Goal: Browse casually: Explore the website without a specific task or goal

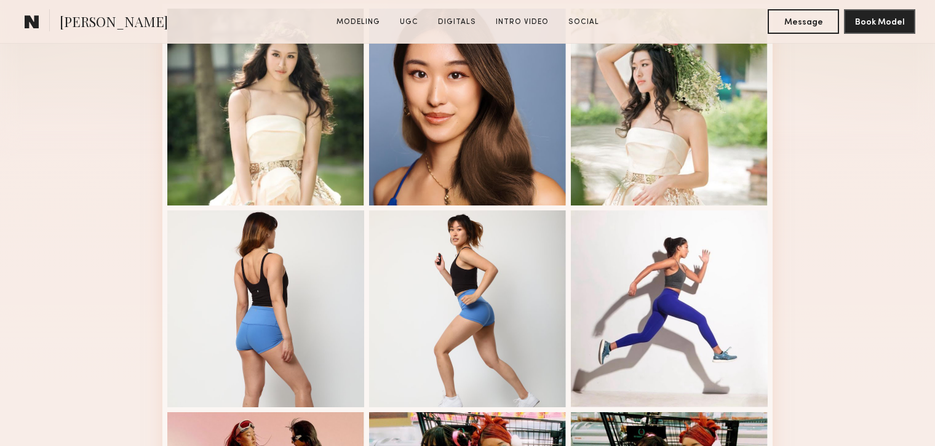
scroll to position [357, 0]
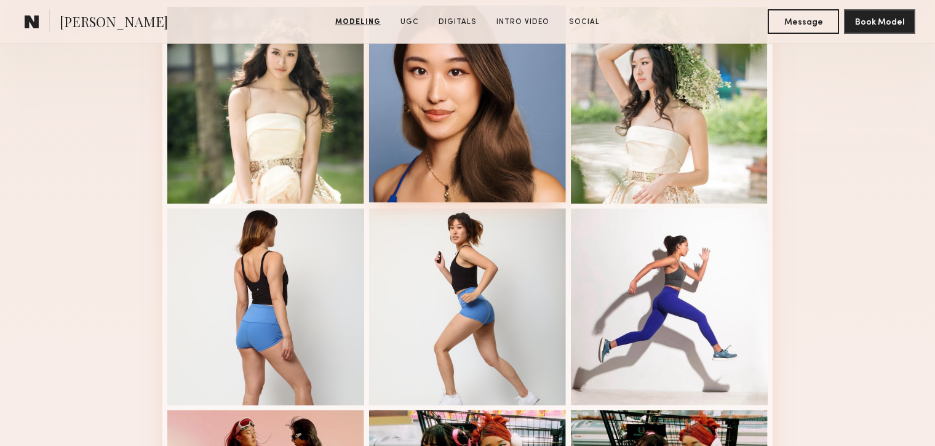
click at [484, 122] on div at bounding box center [467, 104] width 197 height 197
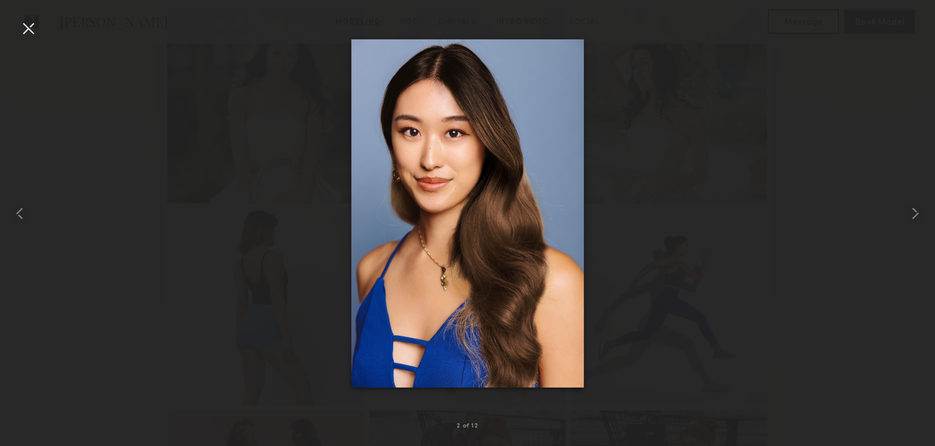
drag, startPoint x: 484, startPoint y: 124, endPoint x: 415, endPoint y: 98, distance: 73.4
click at [415, 99] on img at bounding box center [467, 213] width 233 height 348
click at [415, 98] on img at bounding box center [467, 213] width 233 height 348
click at [178, 101] on div at bounding box center [467, 213] width 935 height 387
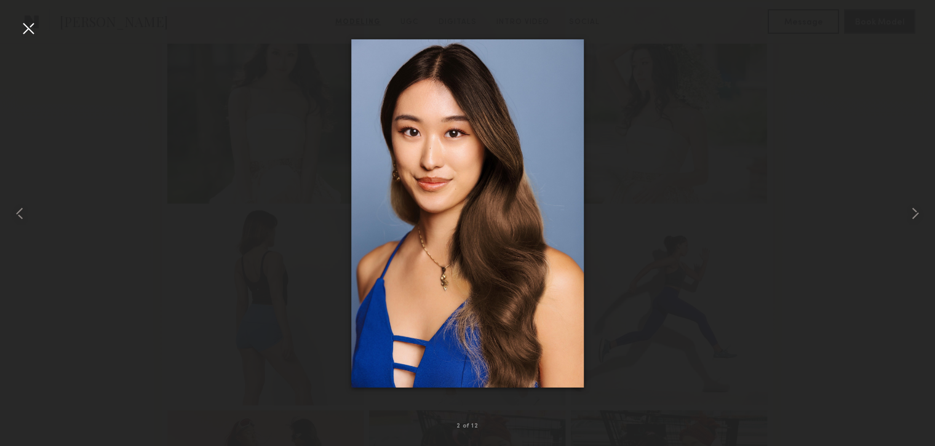
click at [177, 102] on div at bounding box center [467, 213] width 935 height 387
click at [918, 212] on common-icon at bounding box center [916, 214] width 20 height 20
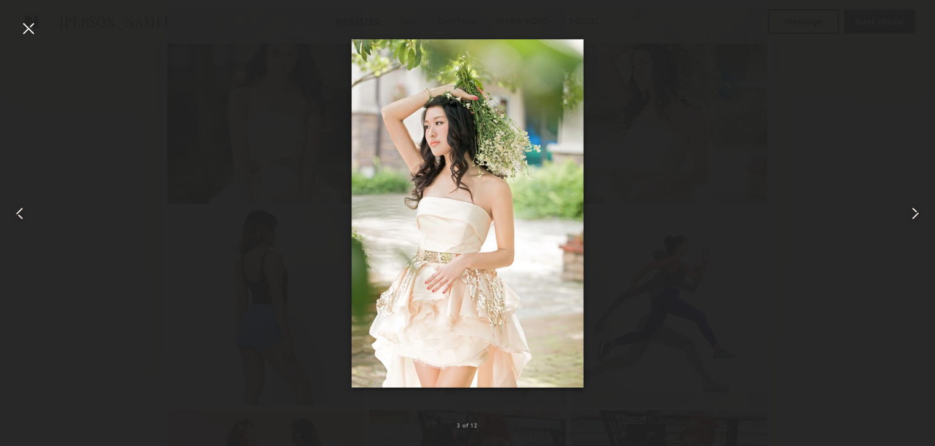
click at [918, 210] on common-icon at bounding box center [916, 214] width 20 height 20
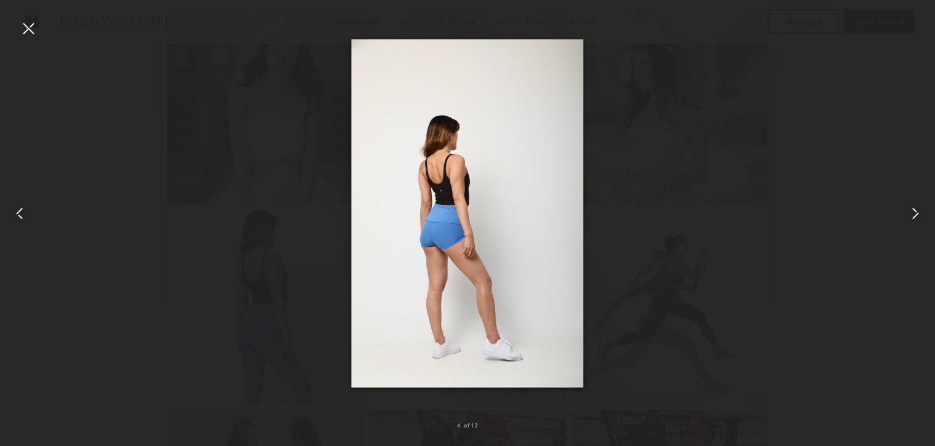
click at [918, 209] on common-icon at bounding box center [916, 214] width 20 height 20
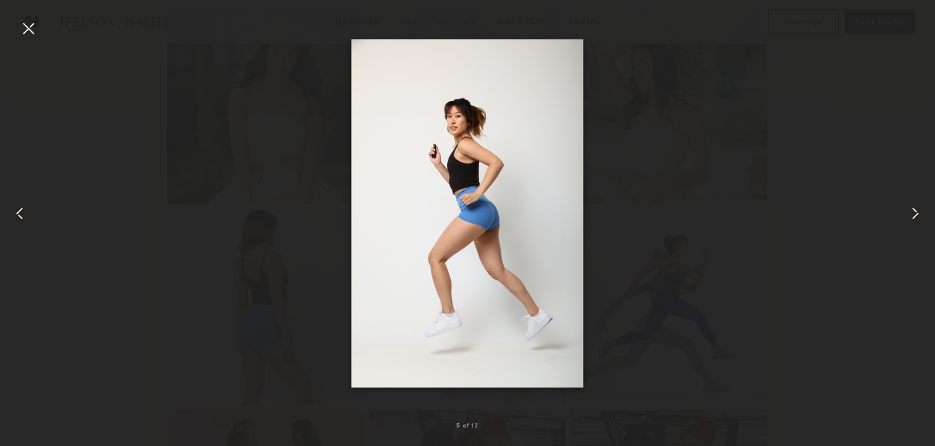
click at [918, 209] on common-icon at bounding box center [916, 214] width 20 height 20
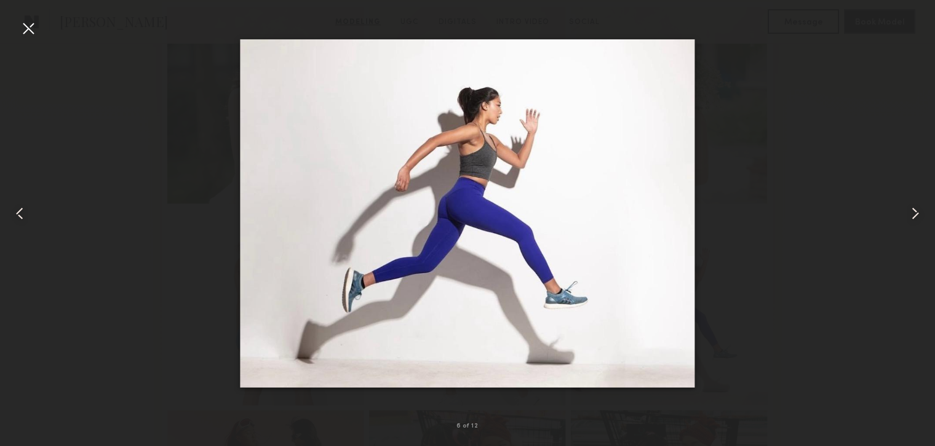
click at [918, 209] on common-icon at bounding box center [916, 214] width 20 height 20
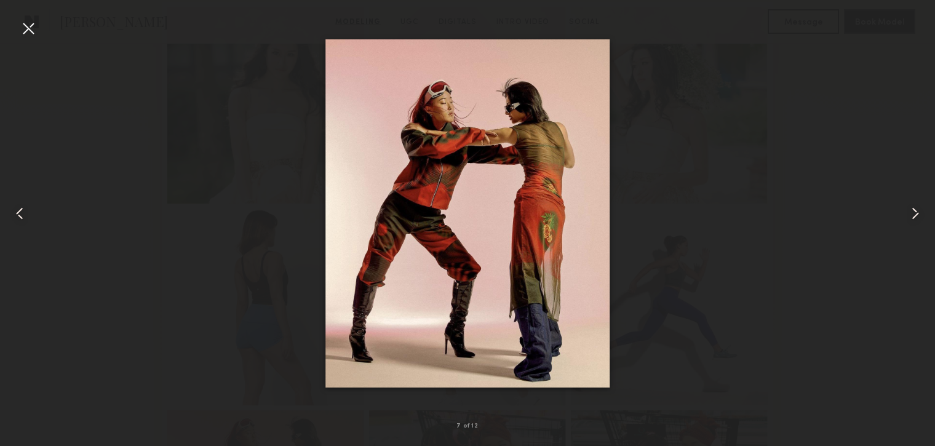
click at [918, 211] on common-icon at bounding box center [916, 214] width 20 height 20
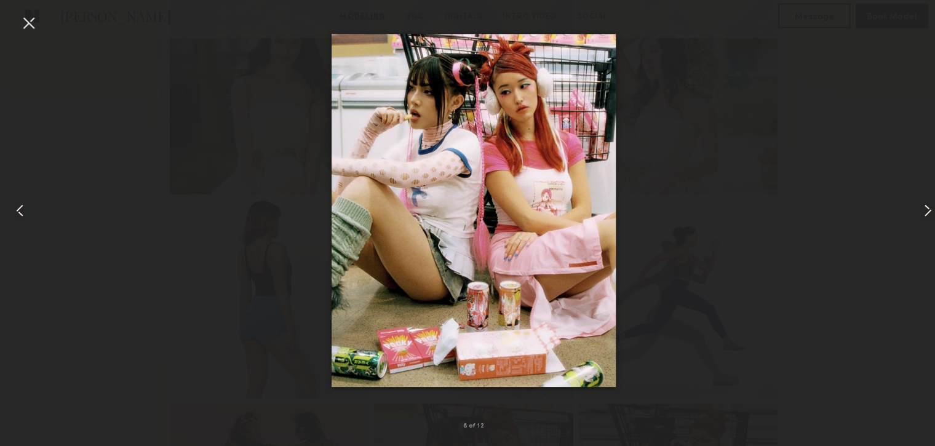
scroll to position [367, 0]
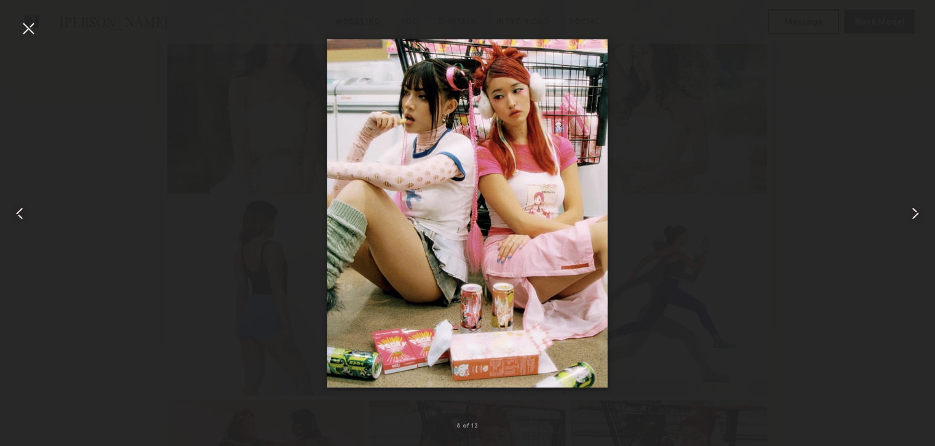
click at [410, 166] on img at bounding box center [467, 213] width 281 height 348
click at [598, 158] on img at bounding box center [467, 213] width 281 height 348
click at [915, 211] on common-icon at bounding box center [916, 214] width 20 height 20
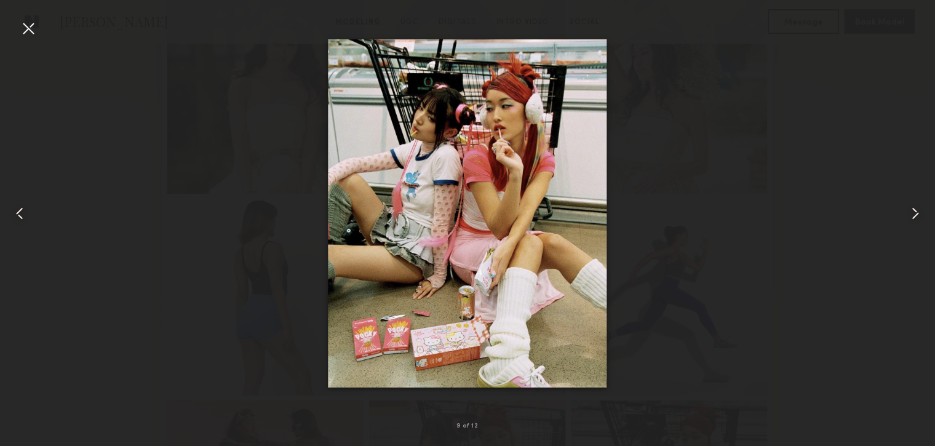
click at [915, 211] on common-icon at bounding box center [916, 214] width 20 height 20
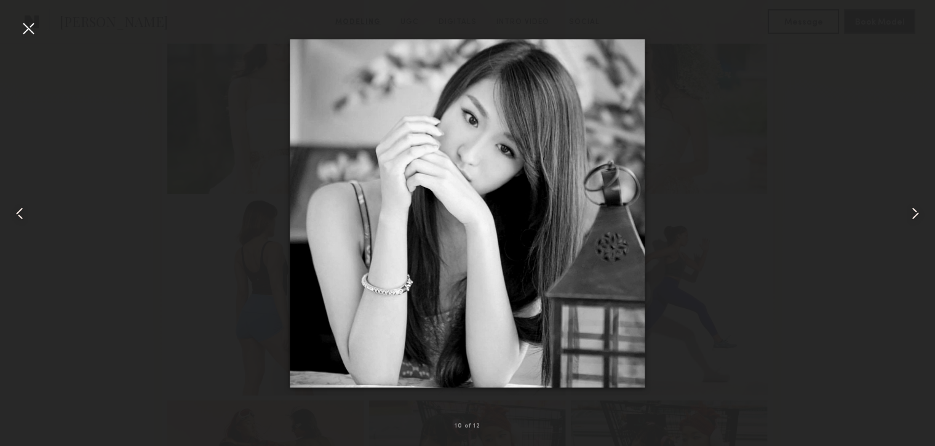
click at [913, 207] on common-icon at bounding box center [916, 214] width 20 height 20
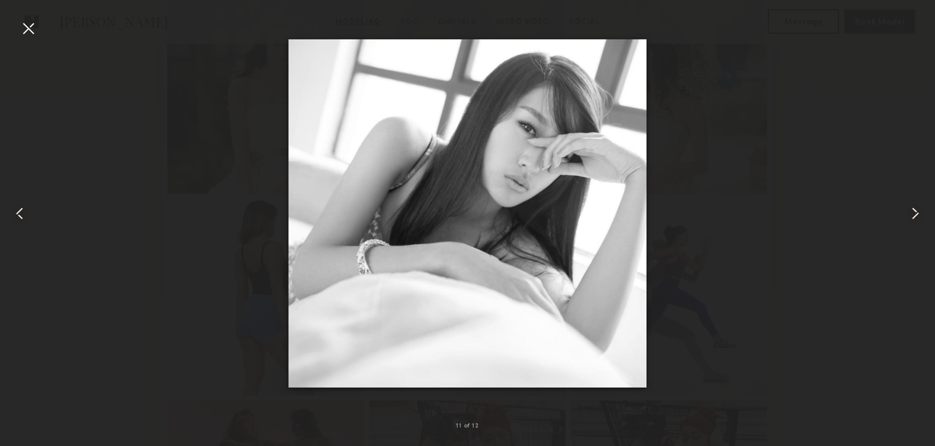
click at [913, 208] on common-icon at bounding box center [916, 214] width 20 height 20
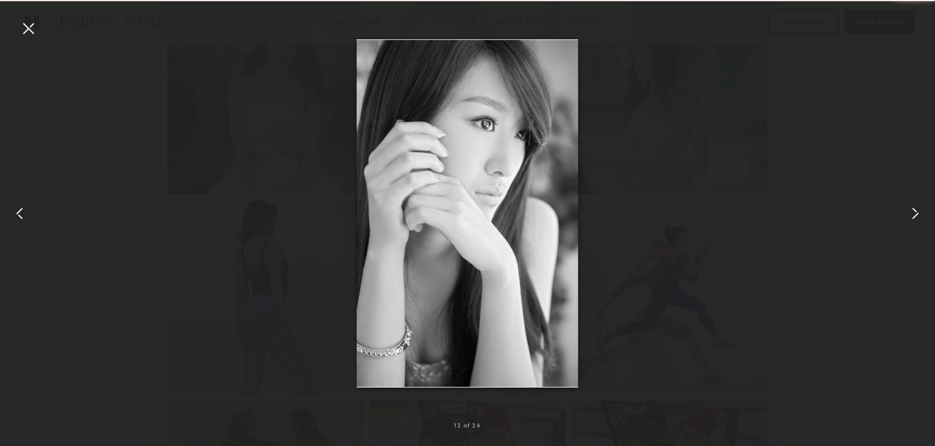
drag, startPoint x: 913, startPoint y: 208, endPoint x: 920, endPoint y: 208, distance: 6.8
click at [914, 208] on common-icon at bounding box center [916, 214] width 20 height 20
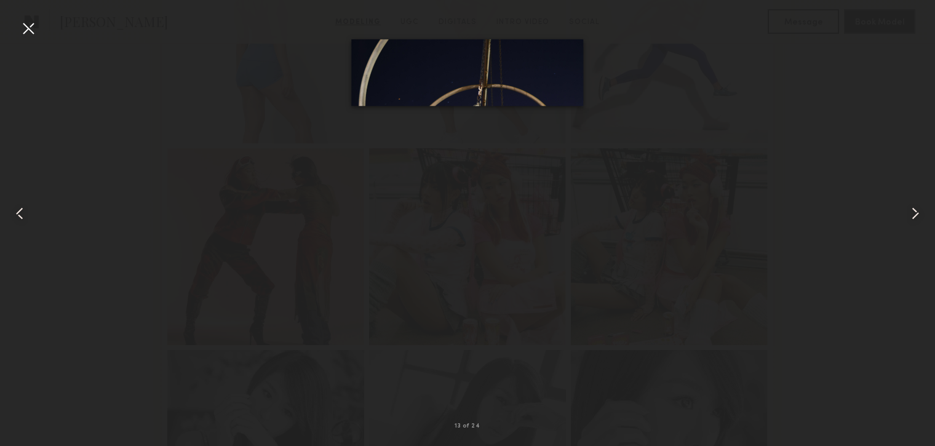
scroll to position [635, 0]
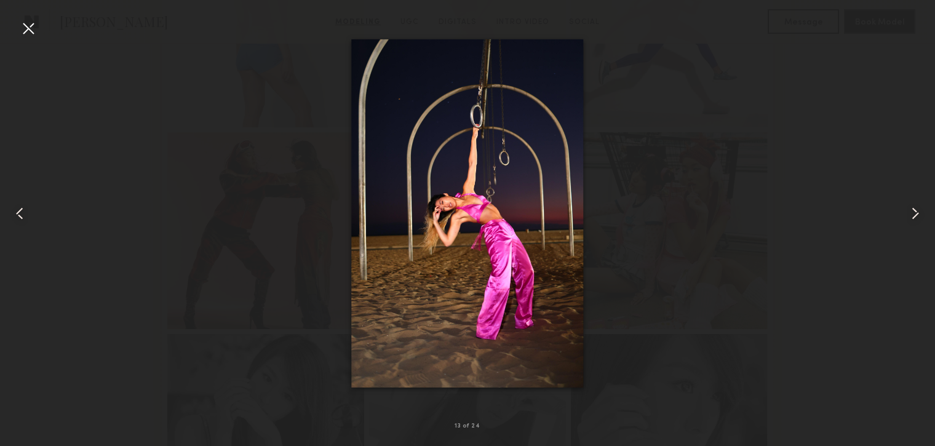
click at [920, 208] on common-icon at bounding box center [916, 214] width 20 height 20
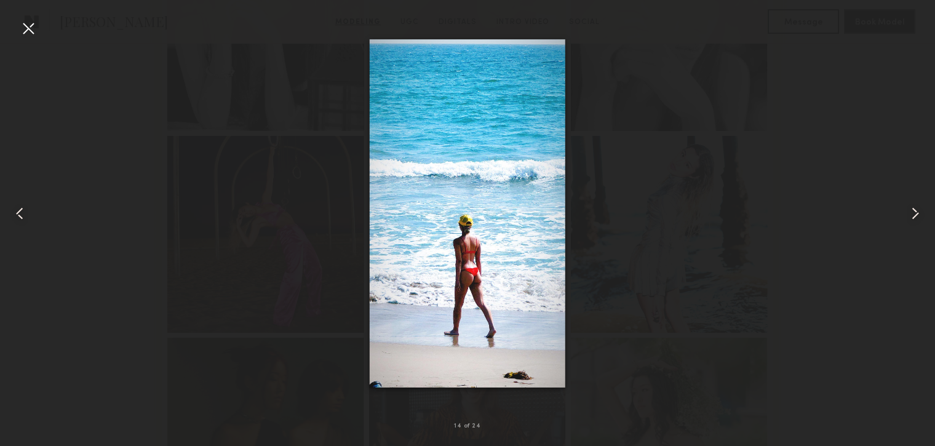
scroll to position [1047, 0]
click at [920, 208] on common-icon at bounding box center [916, 214] width 20 height 20
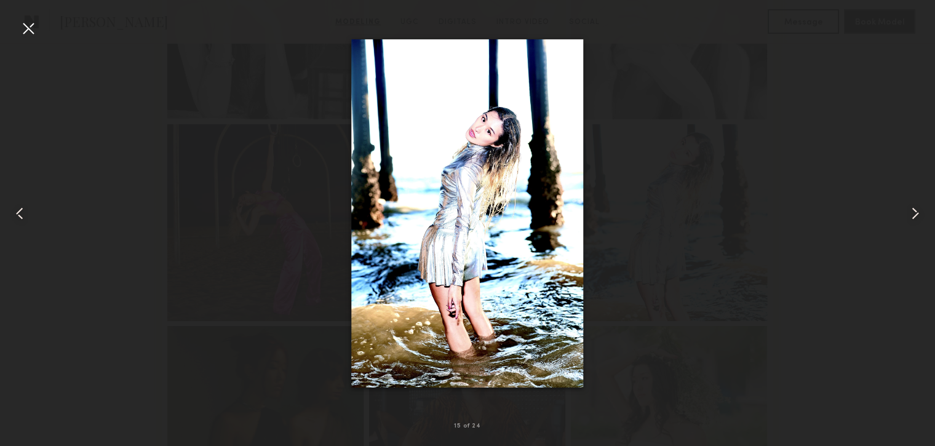
click at [920, 208] on common-icon at bounding box center [916, 214] width 20 height 20
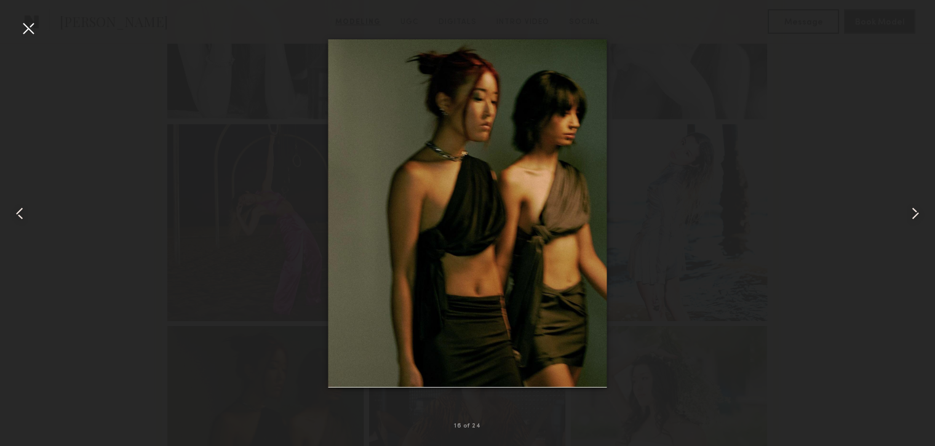
click at [920, 208] on common-icon at bounding box center [916, 214] width 20 height 20
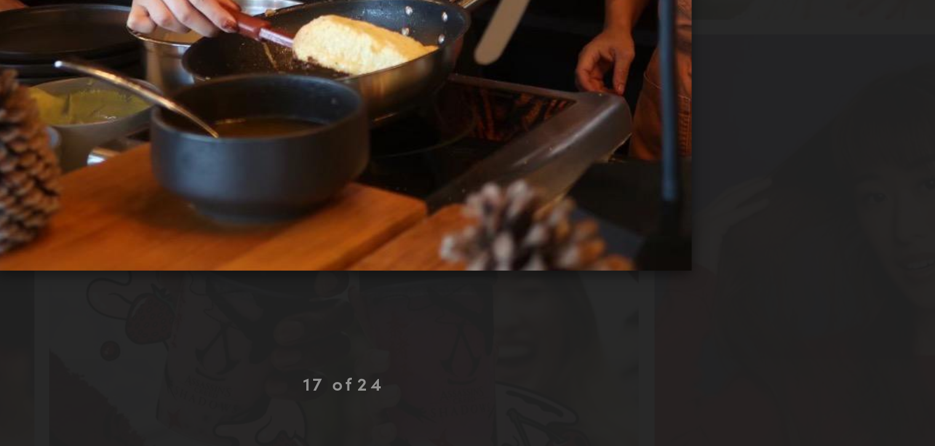
scroll to position [1266, 0]
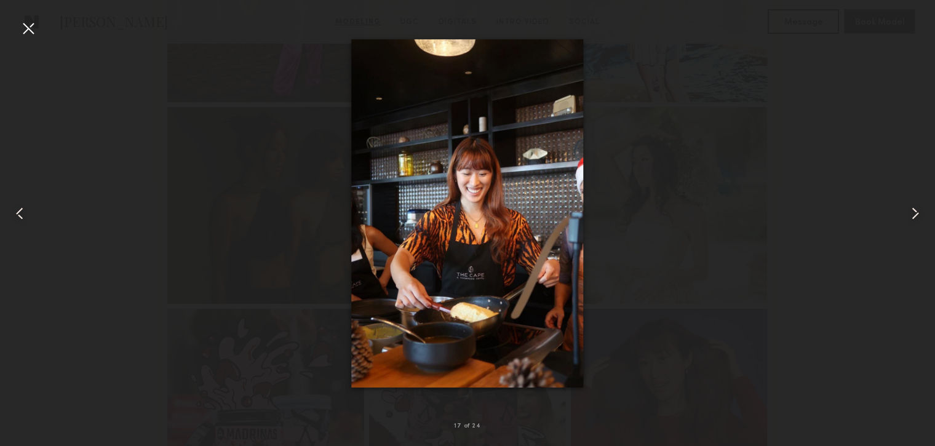
click at [929, 210] on div at bounding box center [917, 213] width 38 height 387
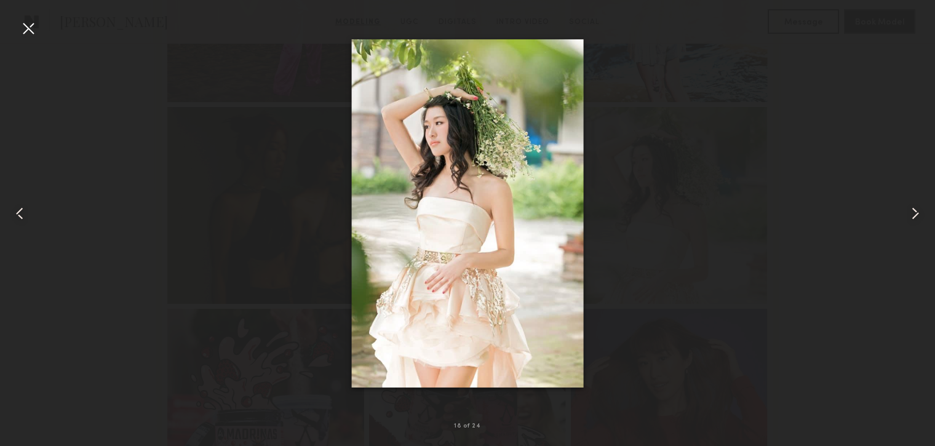
click at [919, 210] on common-icon at bounding box center [916, 214] width 20 height 20
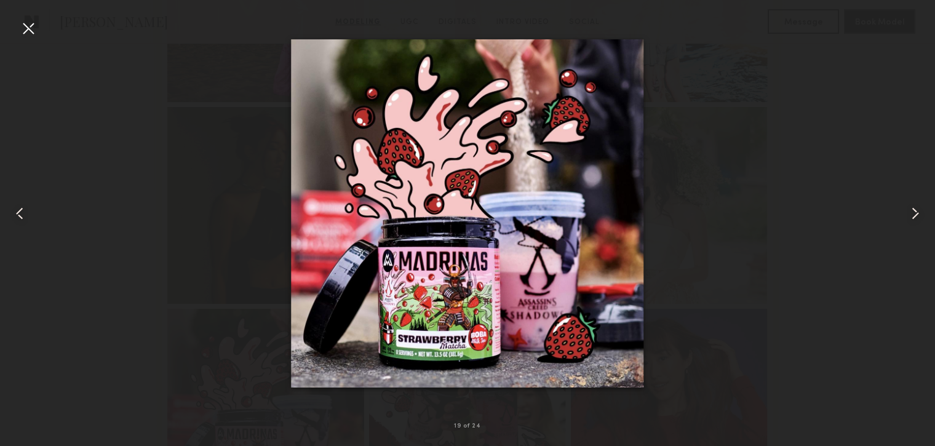
click at [919, 210] on common-icon at bounding box center [916, 214] width 20 height 20
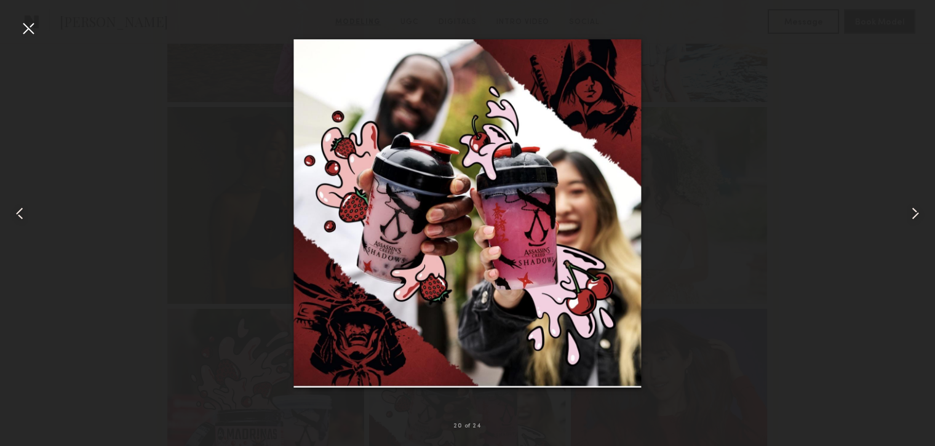
click at [919, 210] on common-icon at bounding box center [916, 214] width 20 height 20
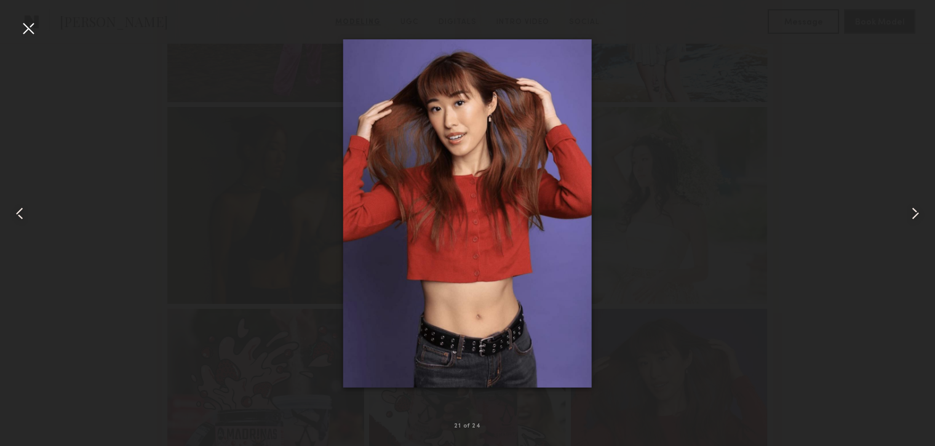
click at [919, 209] on common-icon at bounding box center [916, 214] width 20 height 20
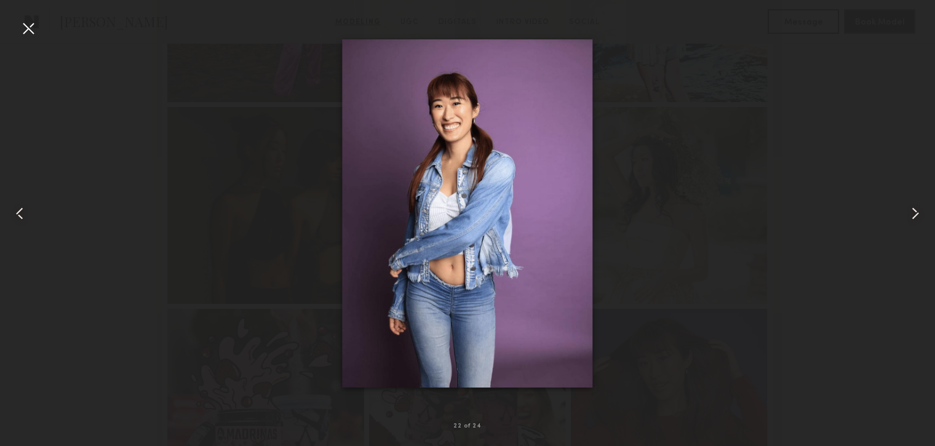
click at [919, 210] on common-icon at bounding box center [916, 214] width 20 height 20
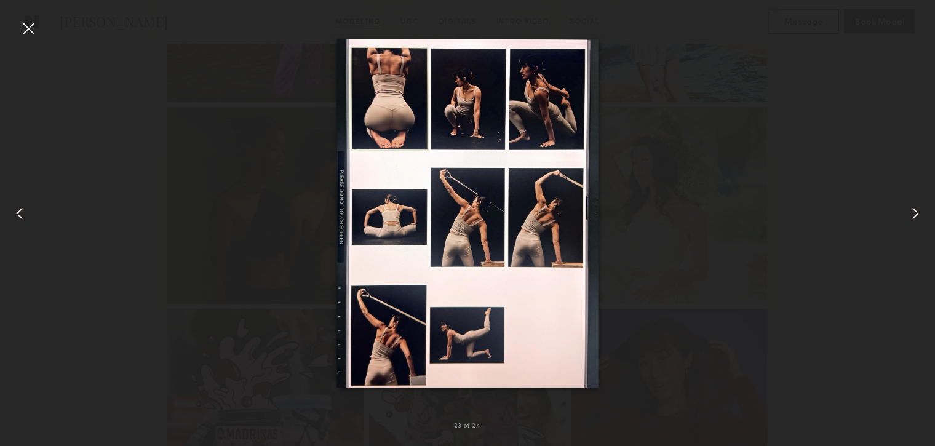
click at [919, 210] on common-icon at bounding box center [916, 214] width 20 height 20
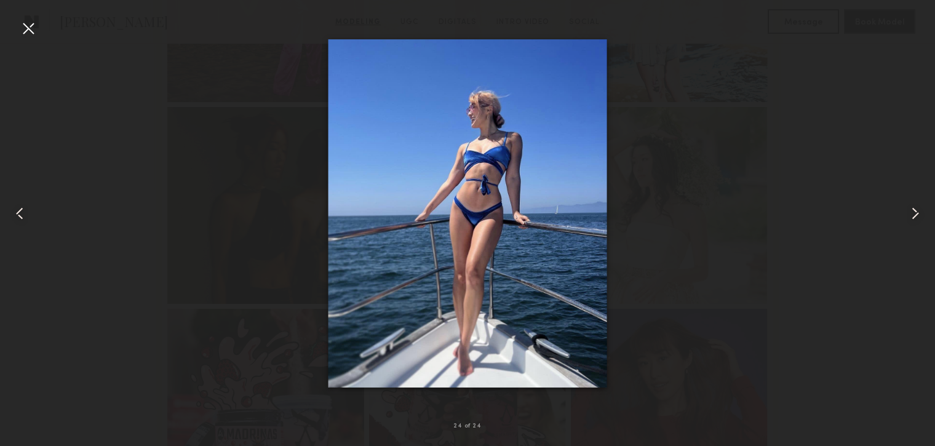
click at [521, 257] on img at bounding box center [468, 213] width 279 height 348
drag, startPoint x: 747, startPoint y: 314, endPoint x: 385, endPoint y: 298, distance: 362.2
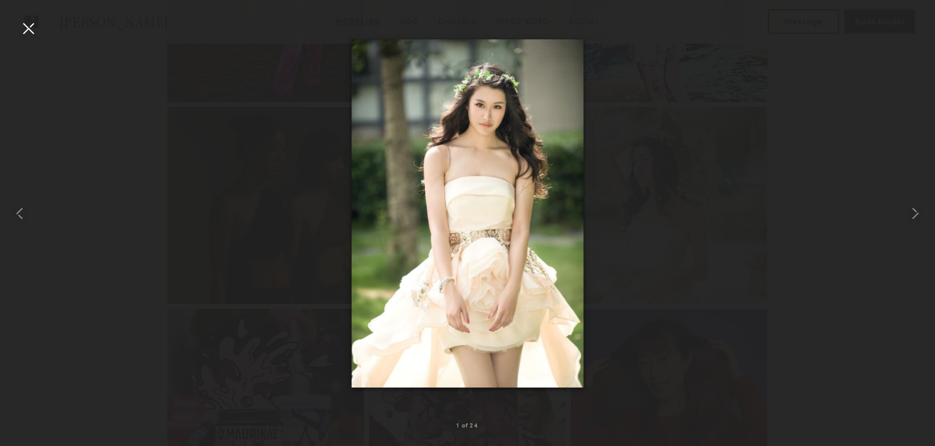
click at [386, 298] on img at bounding box center [468, 213] width 232 height 348
click at [362, 238] on img at bounding box center [468, 213] width 232 height 348
click at [314, 226] on div at bounding box center [467, 213] width 935 height 387
drag, startPoint x: 316, startPoint y: 224, endPoint x: 790, endPoint y: 317, distance: 482.9
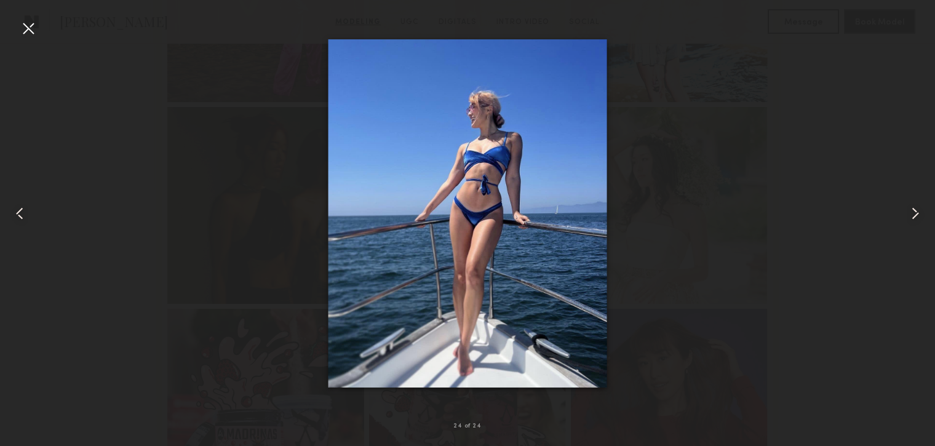
click at [495, 100] on img at bounding box center [468, 213] width 279 height 348
click at [495, 104] on img at bounding box center [468, 213] width 279 height 348
click at [342, 146] on img at bounding box center [468, 213] width 279 height 348
click at [321, 176] on div at bounding box center [467, 213] width 935 height 387
drag, startPoint x: 289, startPoint y: 215, endPoint x: 322, endPoint y: 216, distance: 33.2
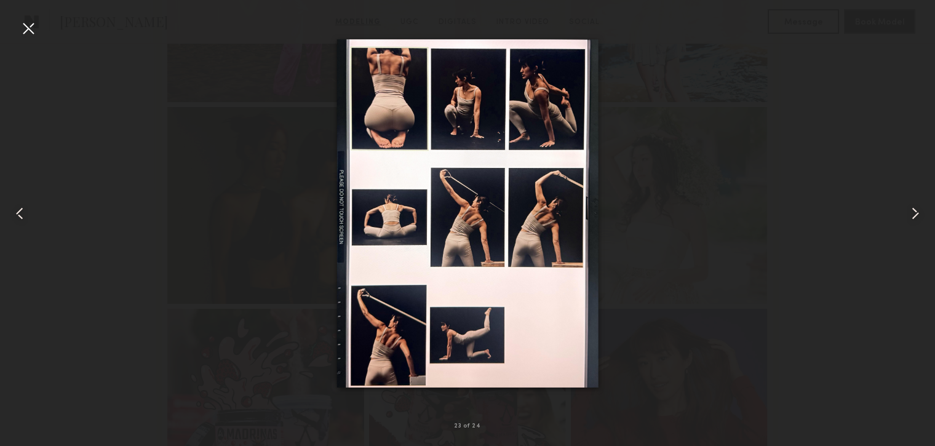
click at [540, 96] on img at bounding box center [468, 213] width 262 height 348
click at [542, 96] on img at bounding box center [468, 213] width 262 height 348
click at [924, 204] on common-icon at bounding box center [916, 214] width 20 height 20
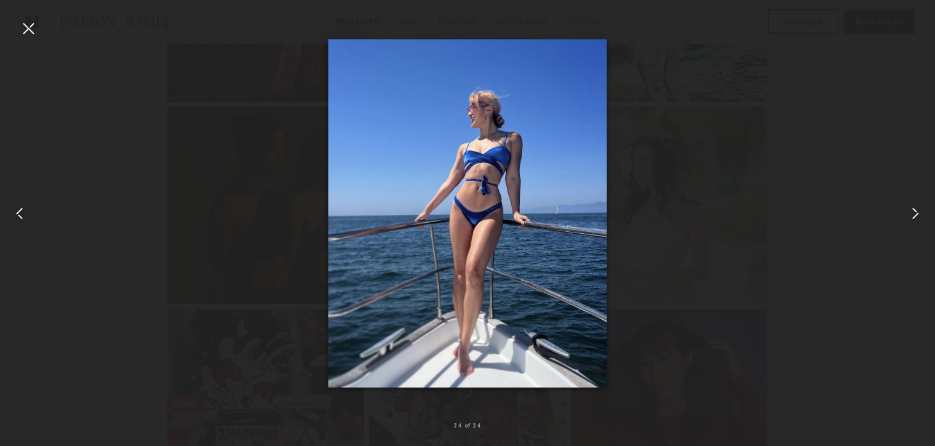
click at [924, 204] on common-icon at bounding box center [916, 214] width 20 height 20
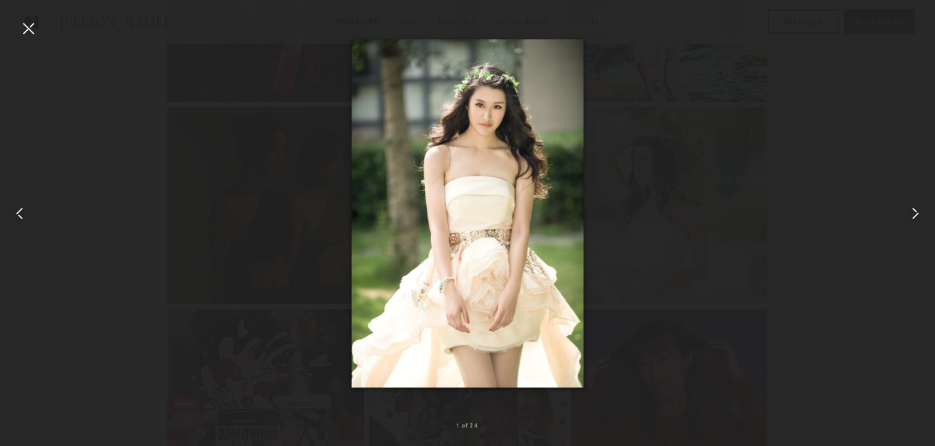
click at [924, 204] on common-icon at bounding box center [916, 214] width 20 height 20
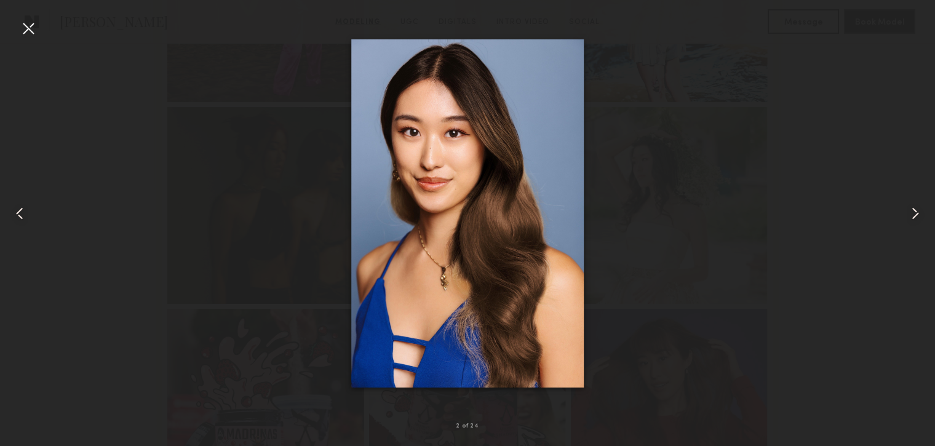
click at [924, 204] on common-icon at bounding box center [916, 214] width 20 height 20
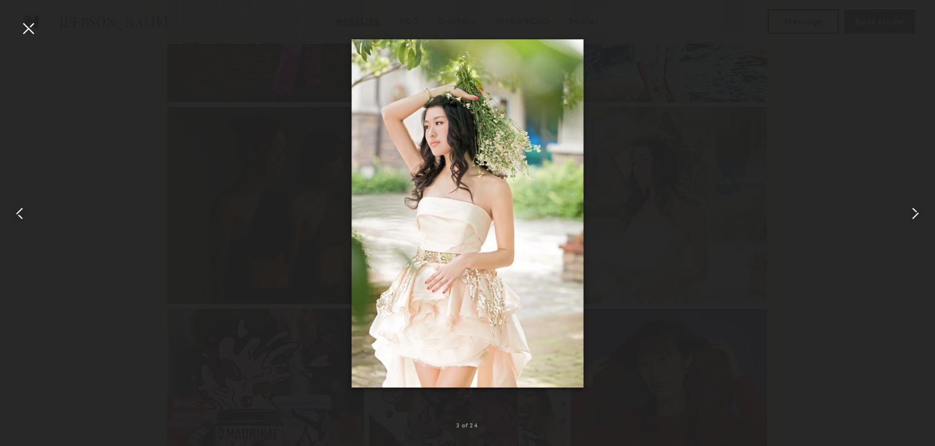
click at [935, 255] on div at bounding box center [917, 213] width 38 height 387
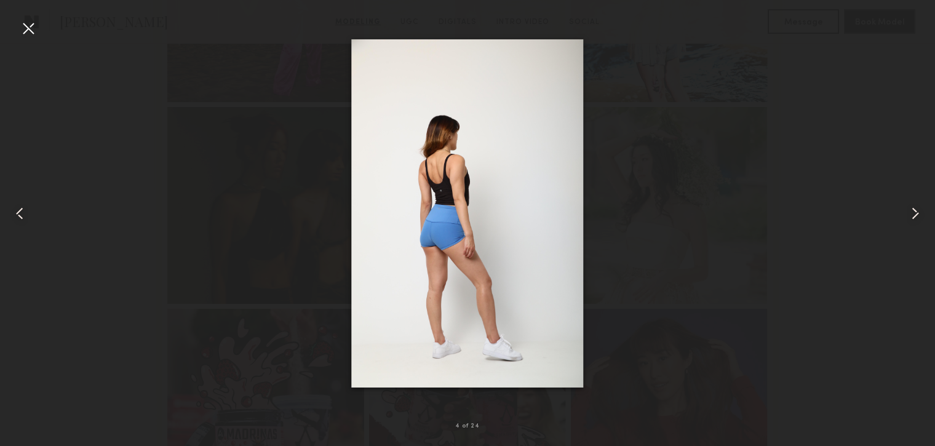
drag, startPoint x: 879, startPoint y: 192, endPoint x: 815, endPoint y: 124, distance: 93.6
click at [868, 173] on div at bounding box center [467, 213] width 935 height 387
click at [183, 95] on div at bounding box center [467, 213] width 935 height 387
